Goal: Task Accomplishment & Management: Manage account settings

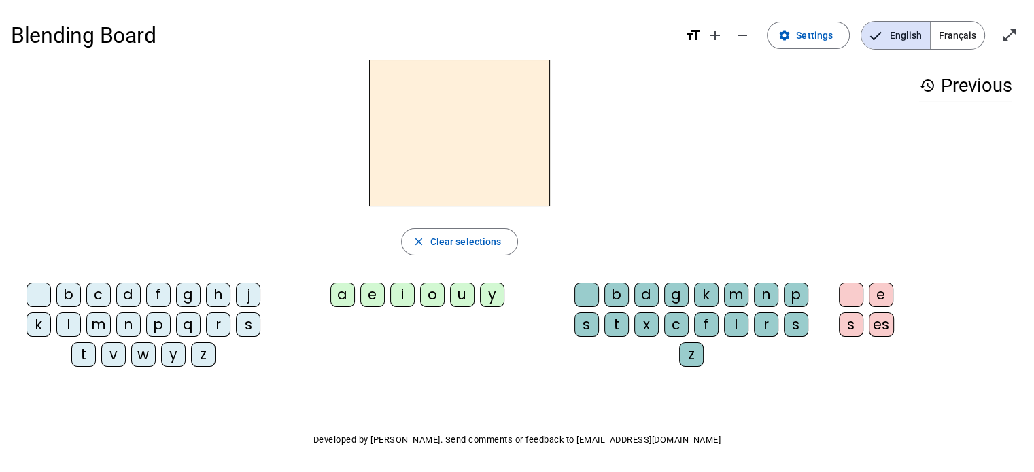
drag, startPoint x: 516, startPoint y: 0, endPoint x: 710, endPoint y: 177, distance: 262.6
click at [710, 177] on div at bounding box center [459, 133] width 897 height 147
click at [487, 243] on span "Clear selections" at bounding box center [465, 242] width 71 height 16
click at [696, 35] on mat-icon "format_size" at bounding box center [693, 35] width 16 height 16
click at [723, 35] on mat-icon "add" at bounding box center [715, 35] width 16 height 16
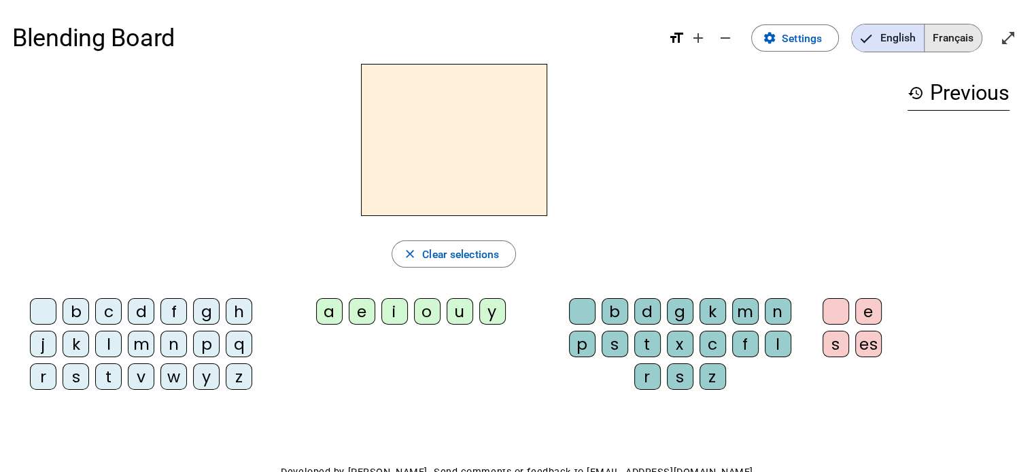
click at [946, 37] on span "Français" at bounding box center [952, 37] width 57 height 27
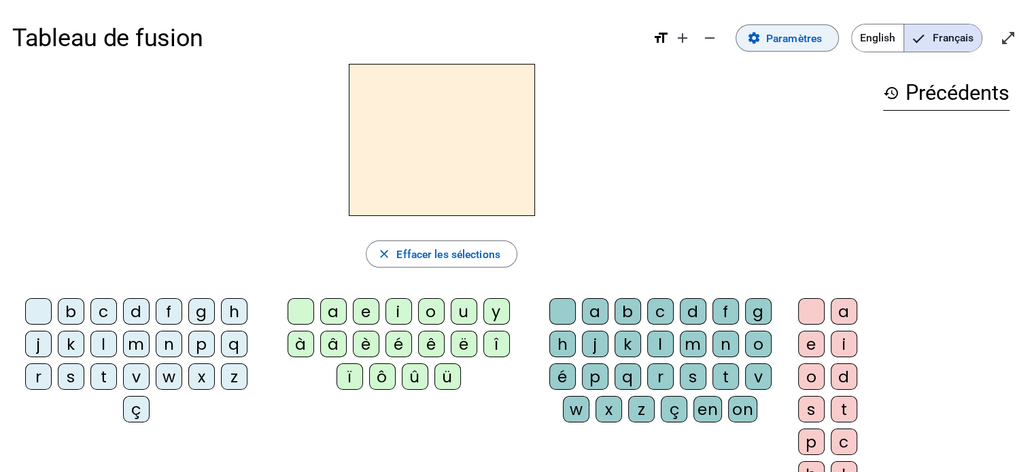
click at [760, 51] on span at bounding box center [787, 38] width 102 height 33
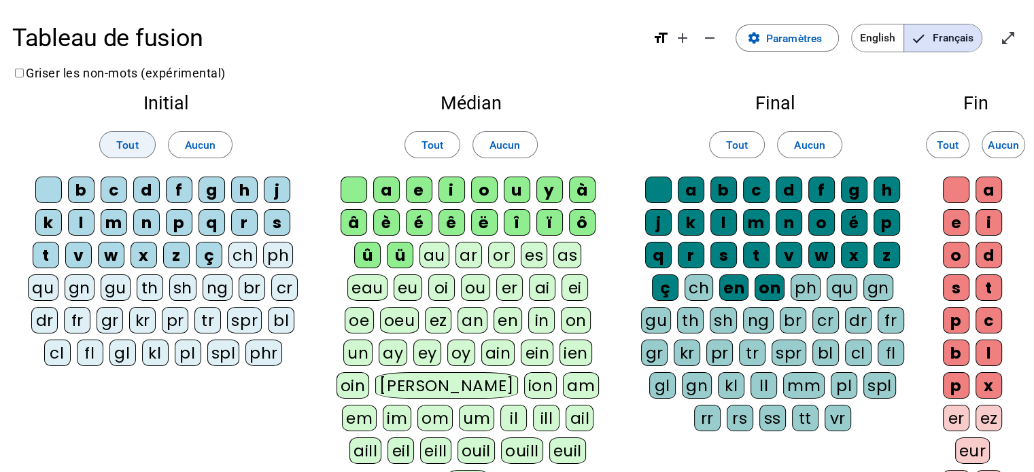
click at [133, 138] on span "Tout" at bounding box center [127, 145] width 22 height 18
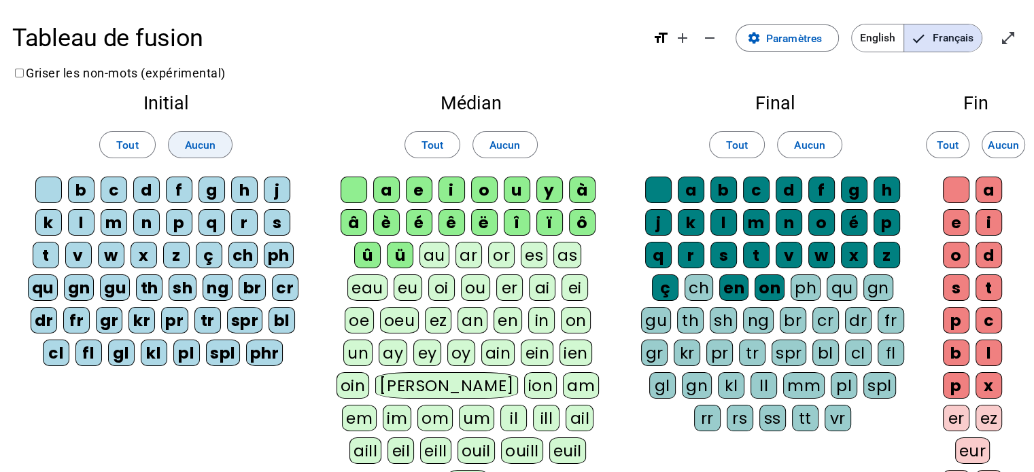
click at [216, 135] on span at bounding box center [201, 144] width 64 height 33
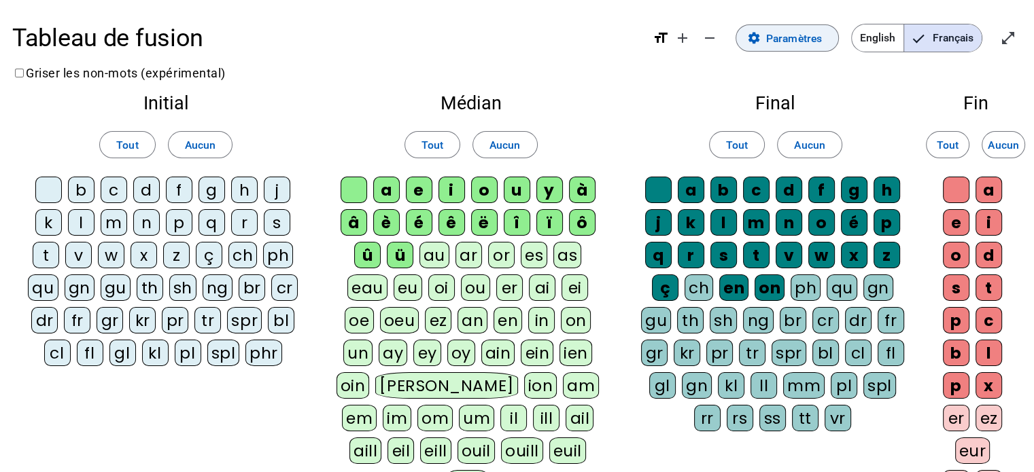
click at [791, 40] on span "Paramètres" at bounding box center [794, 38] width 56 height 18
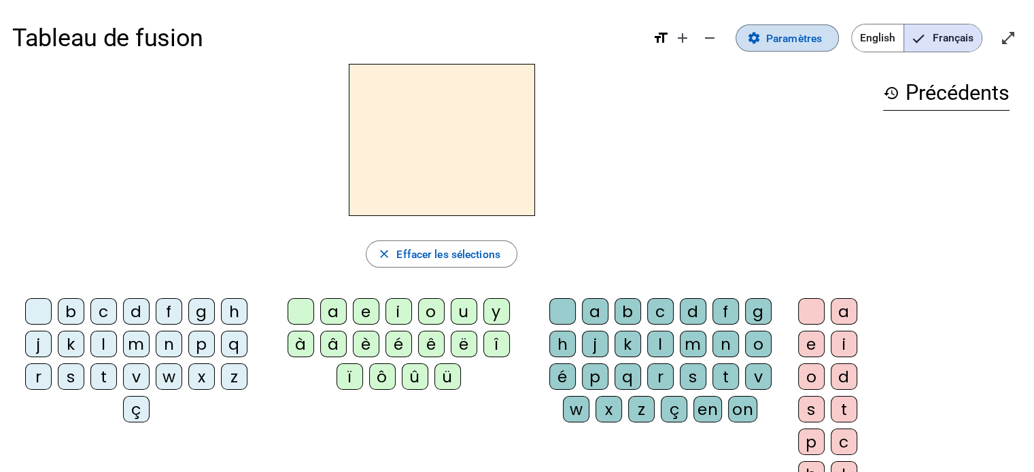
click at [802, 35] on span "Paramètres" at bounding box center [794, 38] width 56 height 18
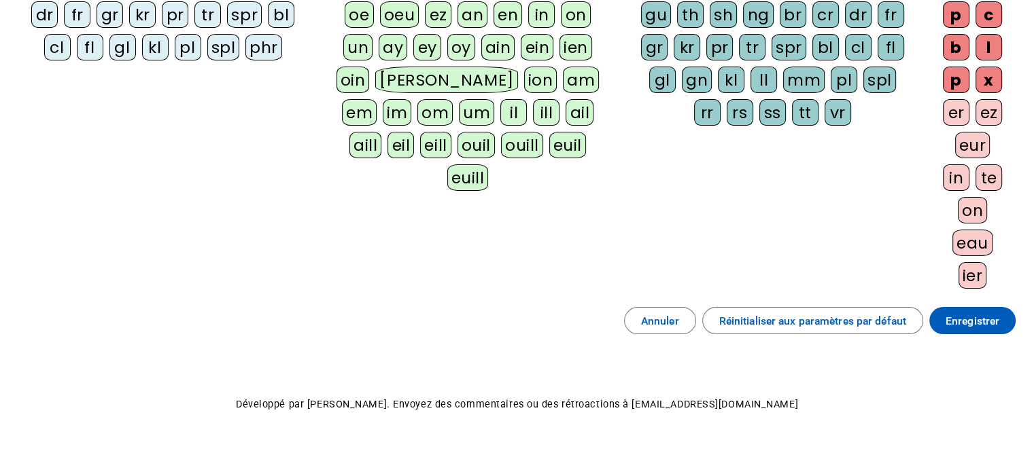
scroll to position [324, 0]
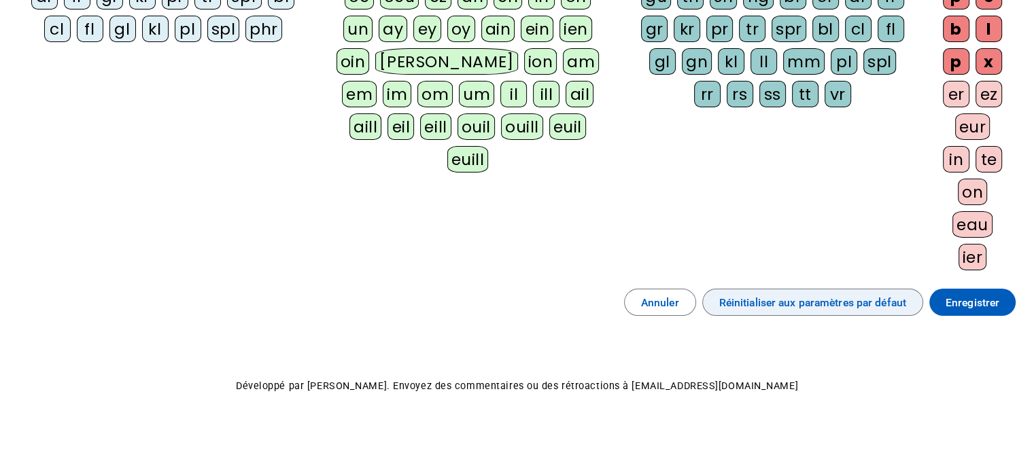
click at [844, 301] on span "Réinitialiser aux paramètres par défaut" at bounding box center [812, 303] width 187 height 18
click at [970, 298] on span "Enregistrer" at bounding box center [972, 303] width 54 height 18
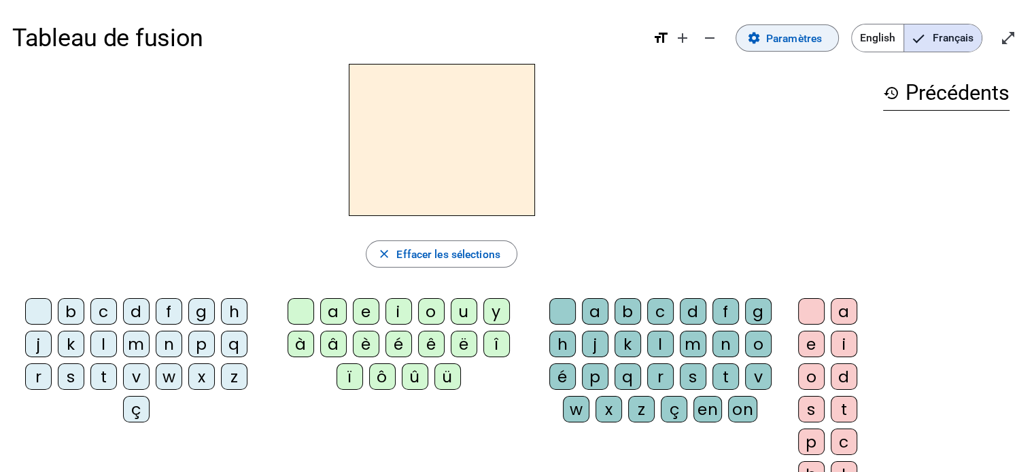
click at [792, 40] on span "Paramètres" at bounding box center [794, 38] width 56 height 18
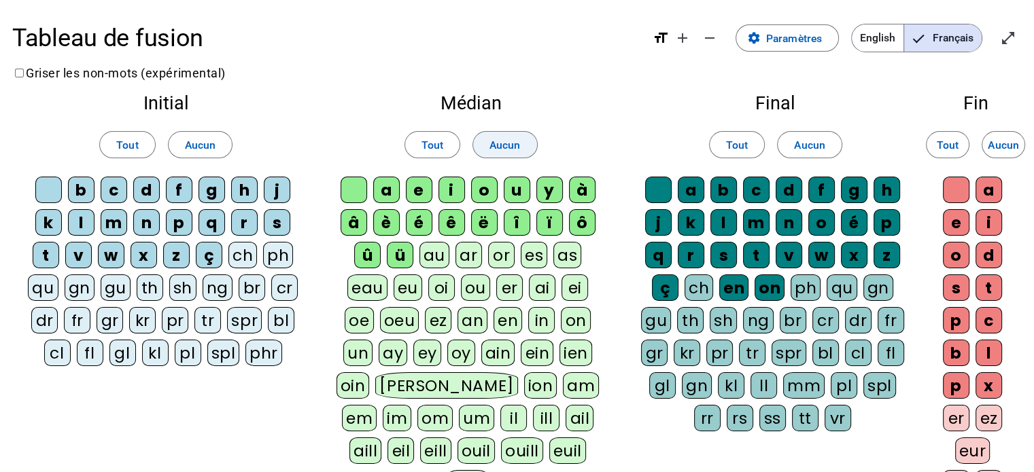
click at [501, 139] on span "Aucun" at bounding box center [504, 145] width 31 height 18
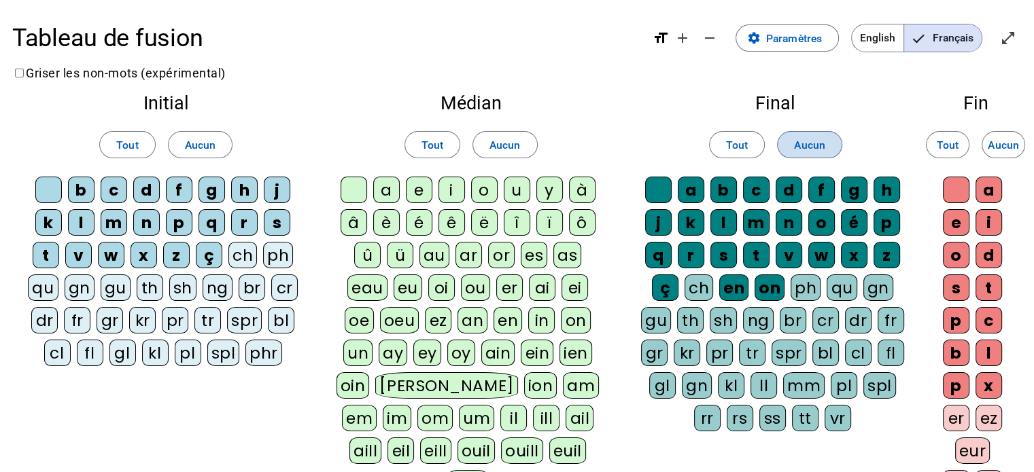
click at [827, 149] on span at bounding box center [809, 144] width 64 height 33
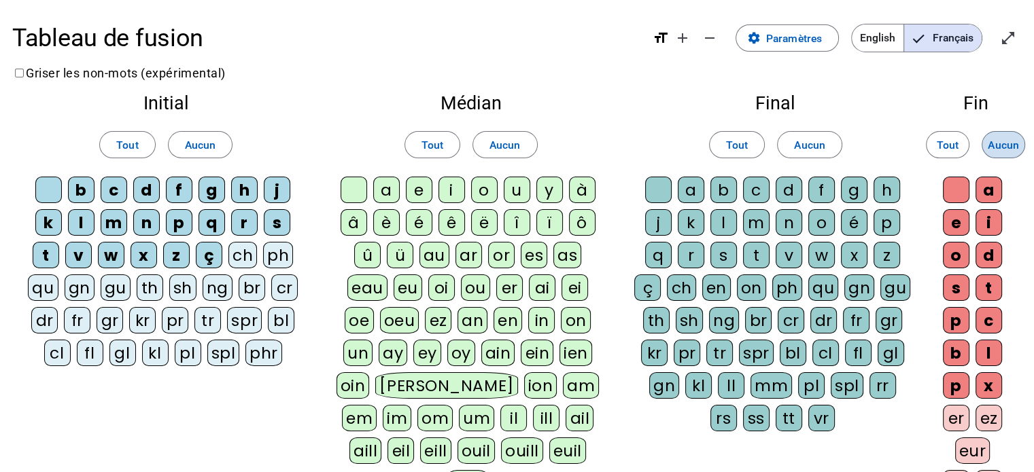
click at [1009, 141] on span "Aucun" at bounding box center [1002, 145] width 31 height 18
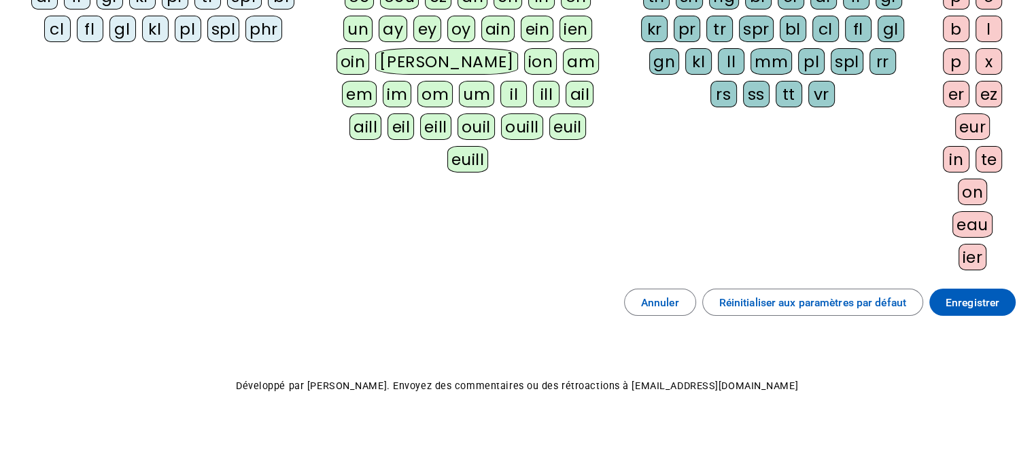
scroll to position [98, 0]
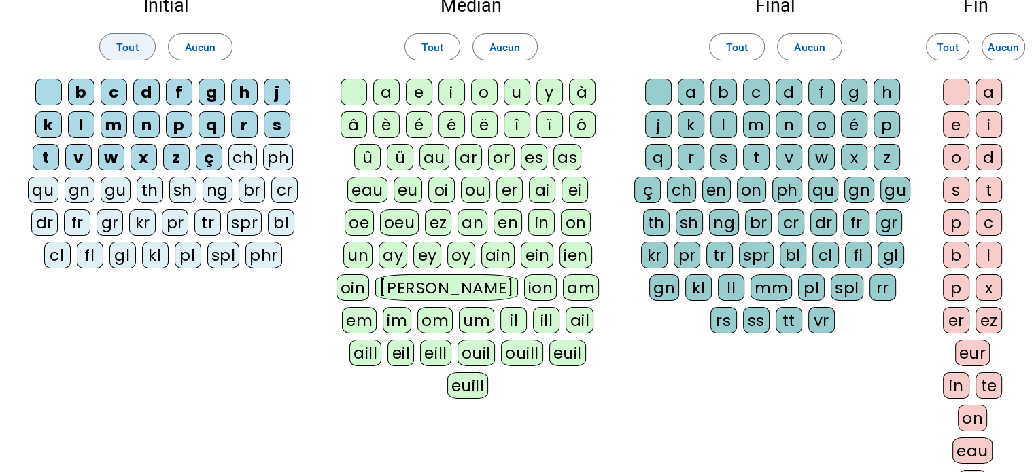
click at [126, 42] on span "Tout" at bounding box center [127, 47] width 22 height 18
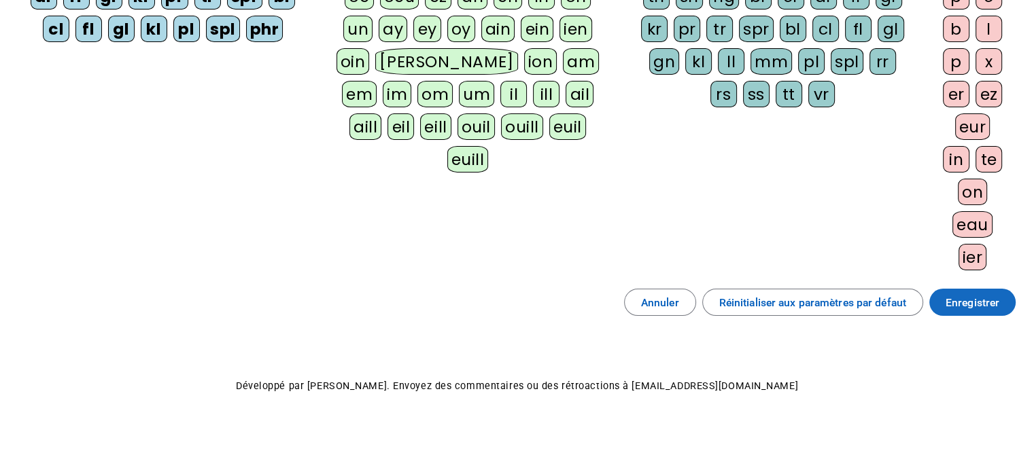
click at [970, 309] on span at bounding box center [972, 302] width 86 height 33
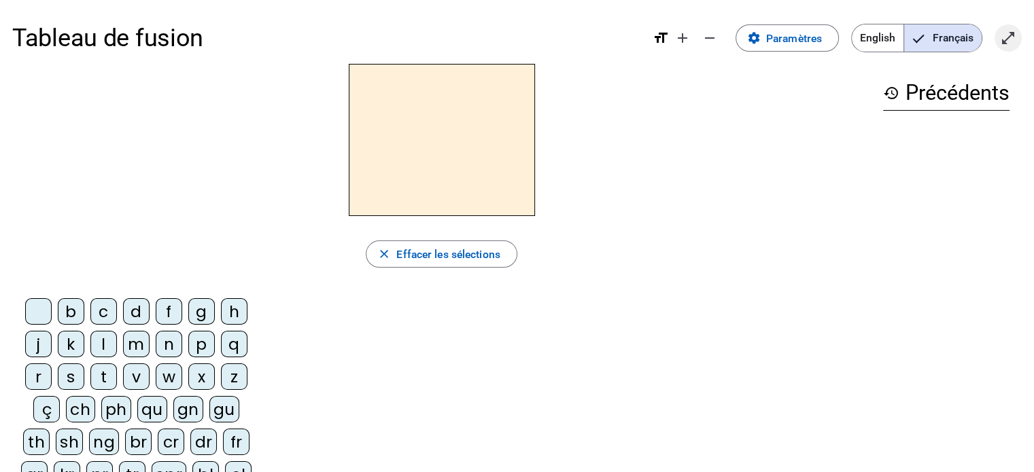
click at [1009, 36] on mat-icon "open_in_full" at bounding box center [1008, 38] width 16 height 16
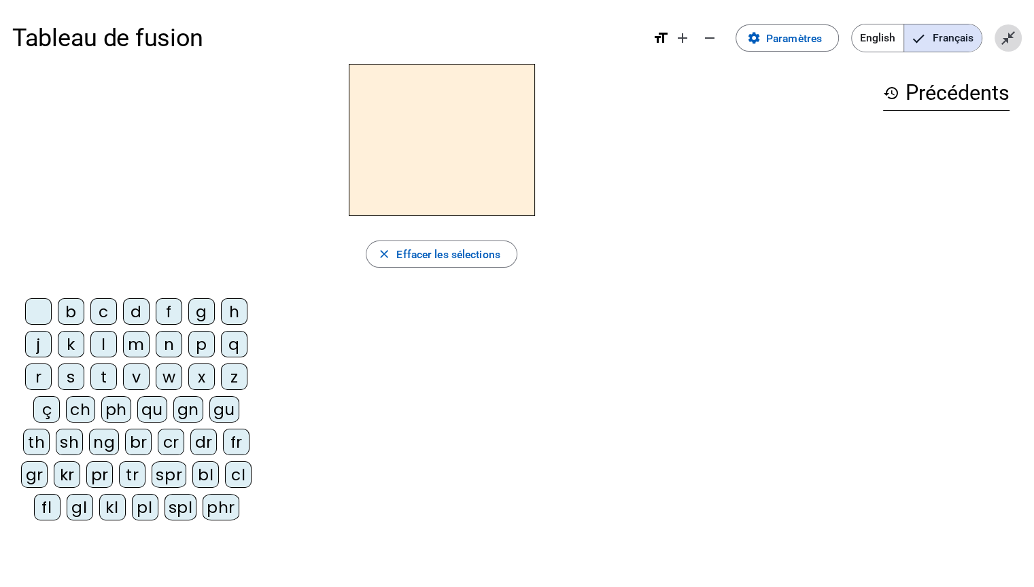
click at [1009, 43] on mat-icon "close_fullscreen" at bounding box center [1008, 38] width 16 height 16
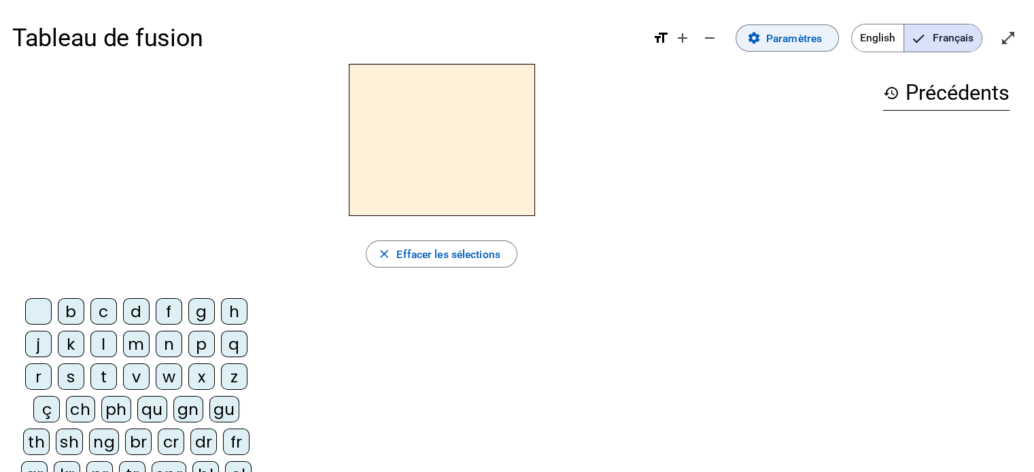
click at [817, 29] on span "Paramètres" at bounding box center [794, 38] width 56 height 18
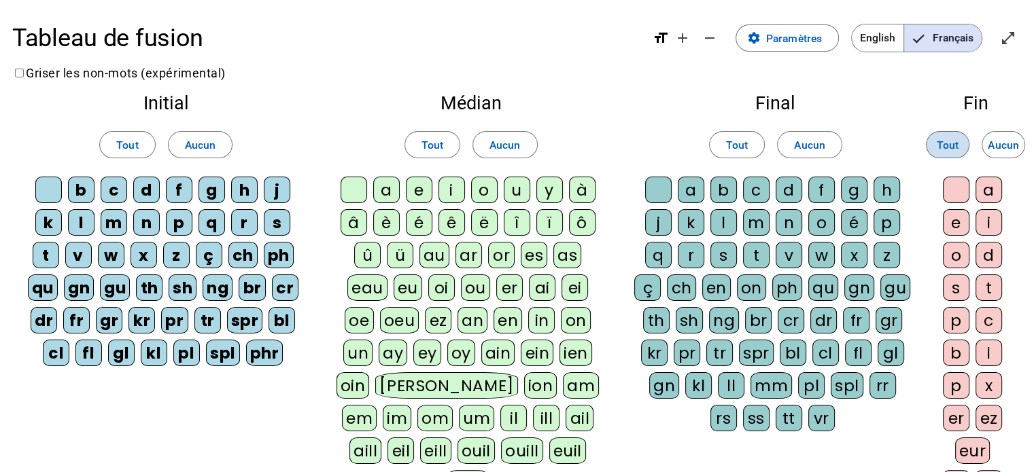
click at [951, 151] on span "Tout" at bounding box center [947, 145] width 22 height 18
